Goal: Navigation & Orientation: Find specific page/section

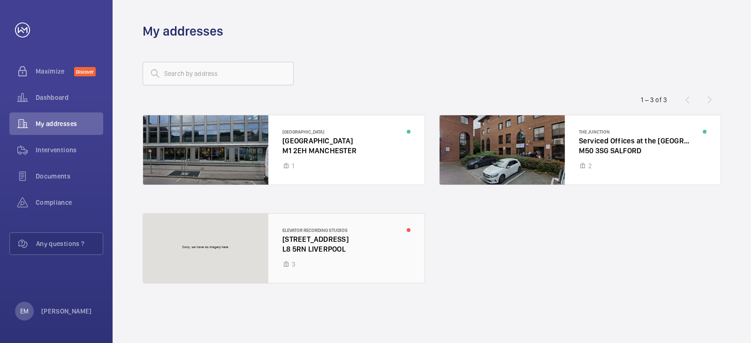
click at [297, 243] on div at bounding box center [284, 248] width 282 height 69
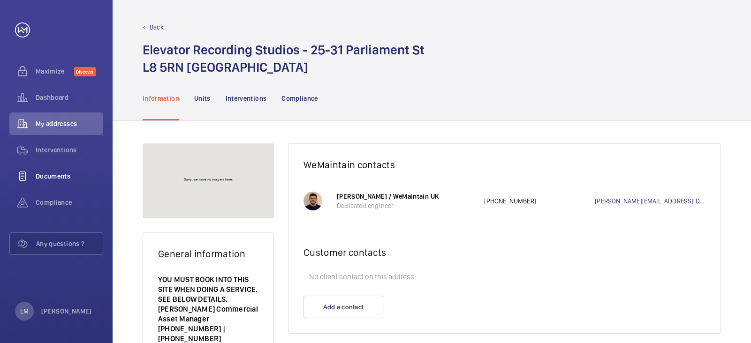
scroll to position [5, 0]
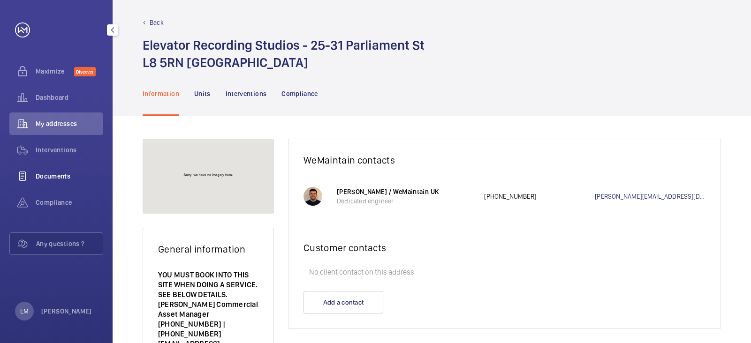
click at [60, 172] on span "Documents" at bounding box center [70, 176] width 68 height 9
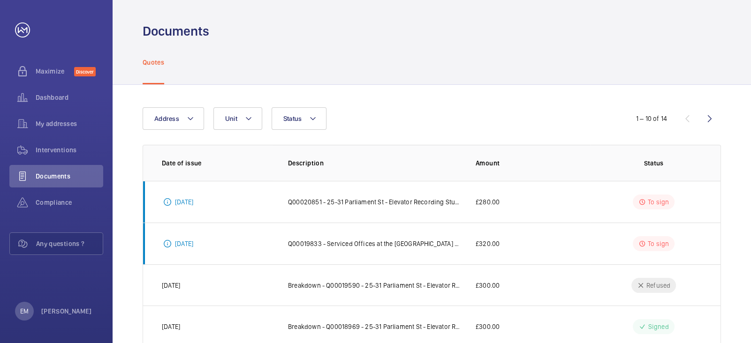
click at [205, 119] on div "Address Unit Status" at bounding box center [376, 118] width 466 height 23
click at [242, 120] on button "Unit" at bounding box center [238, 118] width 49 height 23
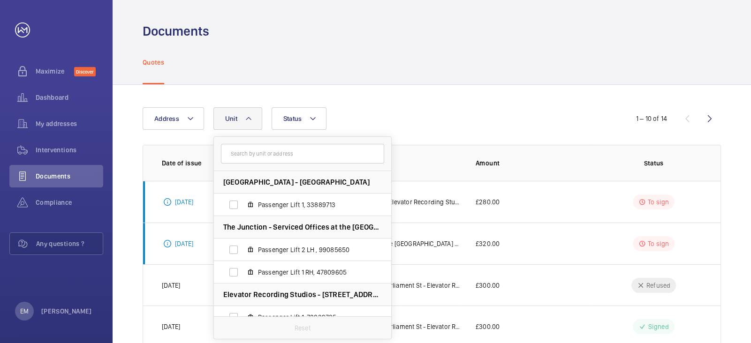
click at [242, 120] on button "Unit" at bounding box center [238, 118] width 49 height 23
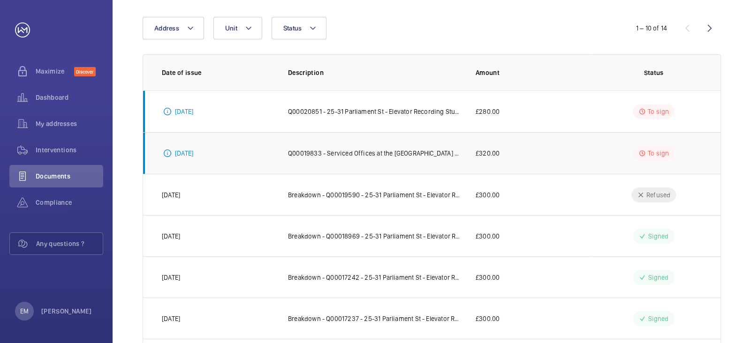
scroll to position [95, 0]
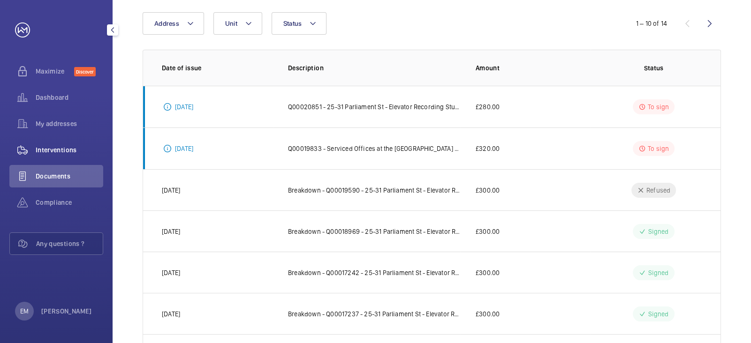
click at [79, 153] on span "Interventions" at bounding box center [70, 149] width 68 height 9
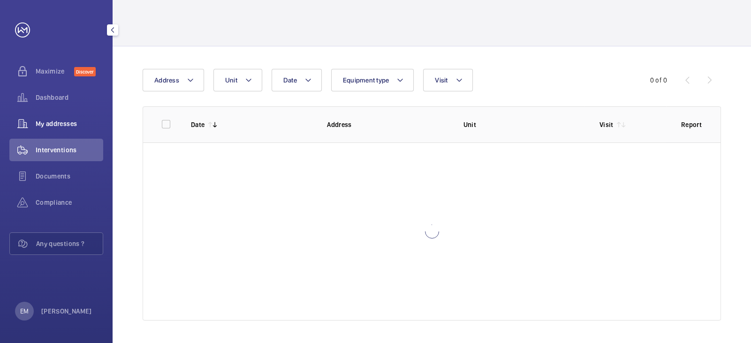
scroll to position [38, 0]
click at [71, 124] on span "My addresses" at bounding box center [70, 123] width 68 height 9
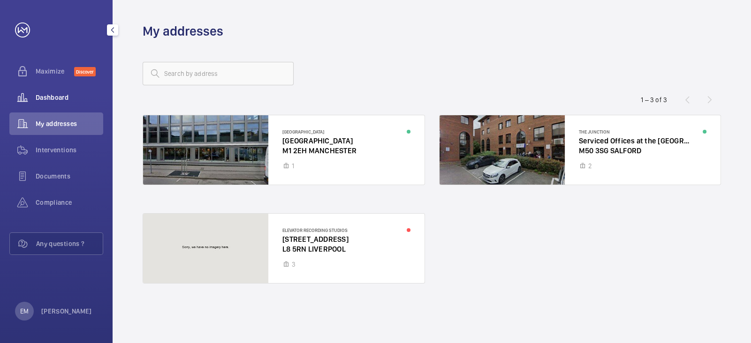
click at [53, 94] on span "Dashboard" at bounding box center [70, 97] width 68 height 9
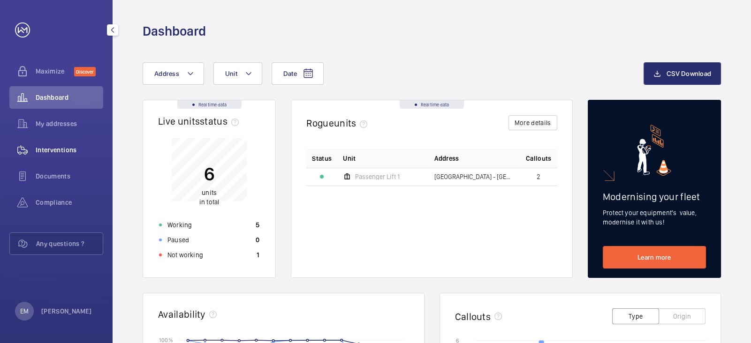
click at [69, 156] on div "Interventions" at bounding box center [56, 150] width 94 height 23
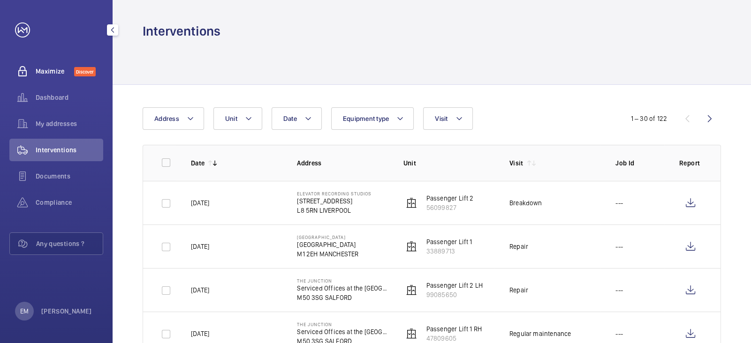
click at [61, 75] on span "Maximize" at bounding box center [55, 71] width 38 height 9
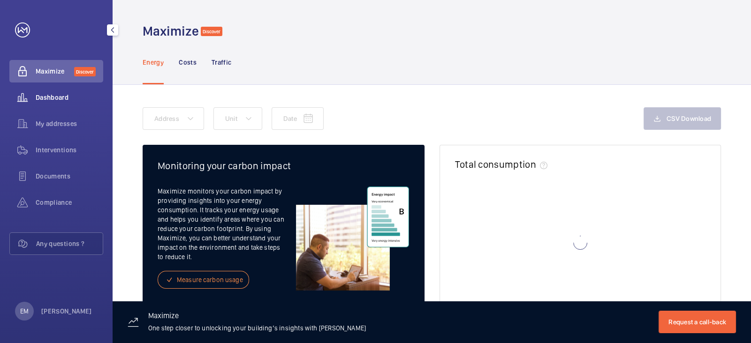
click at [62, 101] on span "Dashboard" at bounding box center [70, 97] width 68 height 9
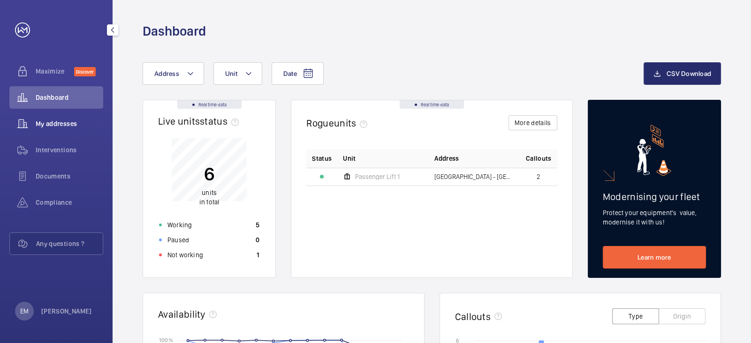
click at [61, 121] on span "My addresses" at bounding box center [70, 123] width 68 height 9
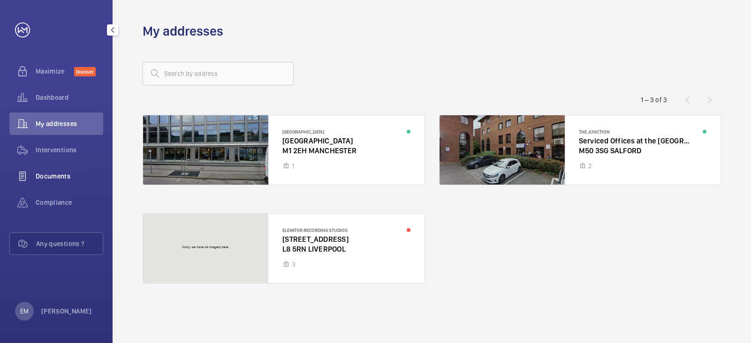
click at [59, 179] on span "Documents" at bounding box center [70, 176] width 68 height 9
